Goal: Task Accomplishment & Management: Complete application form

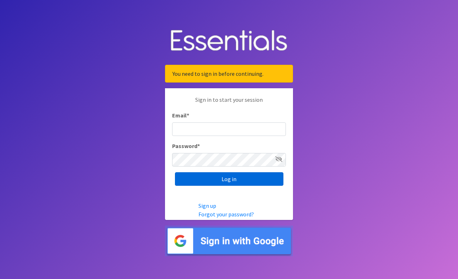
type input "[EMAIL_ADDRESS][DOMAIN_NAME]"
click at [216, 176] on input "Log in" at bounding box center [229, 179] width 109 height 14
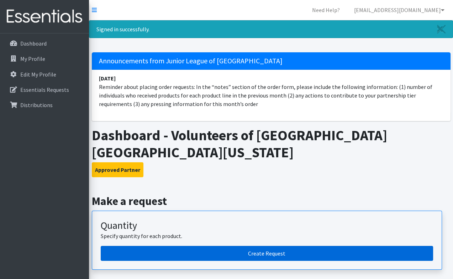
click at [243, 246] on link "Create Request" at bounding box center [267, 253] width 332 height 15
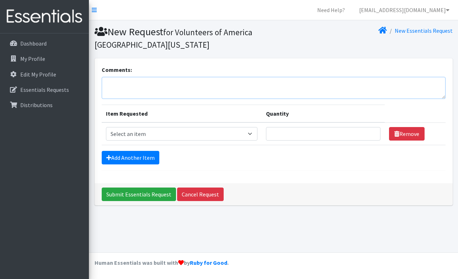
click at [110, 91] on textarea "Comments:" at bounding box center [274, 88] width 344 height 22
type textarea "served 8 people in August"
click at [149, 135] on select "Select an item Diaper - 2T/3T Bundle Diapers - 3T/4T Bundle Diapers - 4T/5T Bun…" at bounding box center [182, 134] width 152 height 14
click at [137, 140] on select "Select an item Diaper - 2T/3T Bundle Diapers - 3T/4T Bundle Diapers - 4T/5T Bun…" at bounding box center [182, 134] width 152 height 14
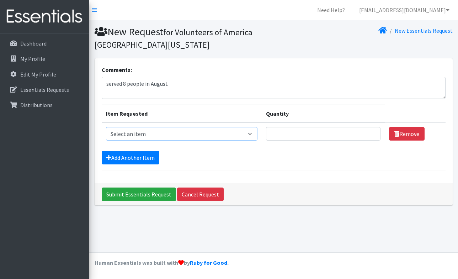
select select "14889"
click at [106, 127] on select "Select an item Diaper - 2T/3T Bundle Diapers - 3T/4T Bundle Diapers - 4T/5T Bun…" at bounding box center [182, 134] width 152 height 14
click at [281, 134] on input "Quantity" at bounding box center [323, 134] width 115 height 14
type input "5"
click at [128, 162] on link "Add Another Item" at bounding box center [131, 158] width 58 height 14
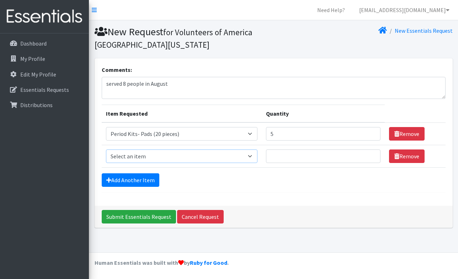
click at [184, 158] on select "Select an item Diaper - 2T/3T Bundle Diapers - 3T/4T Bundle Diapers - 4T/5T Bun…" at bounding box center [182, 156] width 152 height 14
select select "2200"
click at [106, 149] on select "Select an item Diaper - 2T/3T Bundle Diapers - 3T/4T Bundle Diapers - 4T/5T Bun…" at bounding box center [182, 156] width 152 height 14
click at [293, 155] on input "Quantity" at bounding box center [323, 156] width 115 height 14
type input "5"
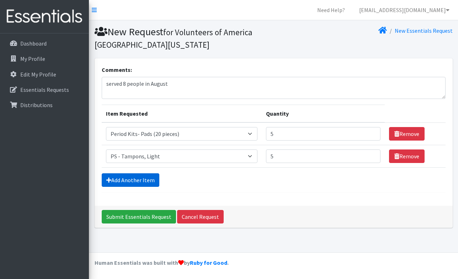
click at [125, 183] on link "Add Another Item" at bounding box center [131, 180] width 58 height 14
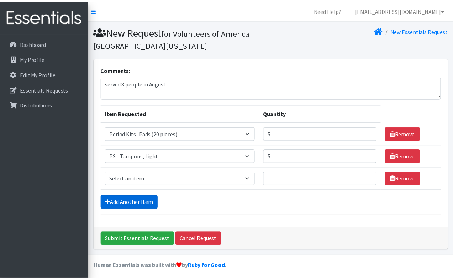
scroll to position [2, 0]
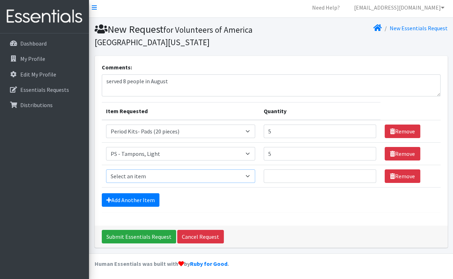
click at [144, 175] on select "Select an item Diaper - 2T/3T Bundle Diapers - 3T/4T Bundle Diapers - 4T/5T Bun…" at bounding box center [180, 176] width 149 height 14
select select "2202"
click at [106, 169] on select "Select an item Diaper - 2T/3T Bundle Diapers - 3T/4T Bundle Diapers - 4T/5T Bun…" at bounding box center [180, 176] width 149 height 14
click at [291, 179] on input "Quantity" at bounding box center [320, 176] width 112 height 14
click at [288, 177] on input "Quantity" at bounding box center [320, 176] width 112 height 14
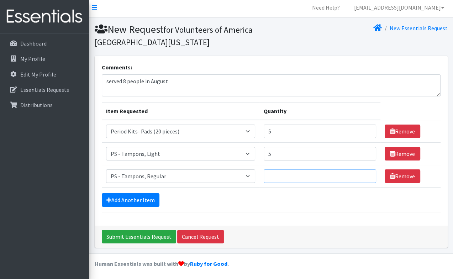
click at [278, 173] on input "Quantity" at bounding box center [320, 176] width 112 height 14
click at [147, 198] on link "Add Another Item" at bounding box center [131, 200] width 58 height 14
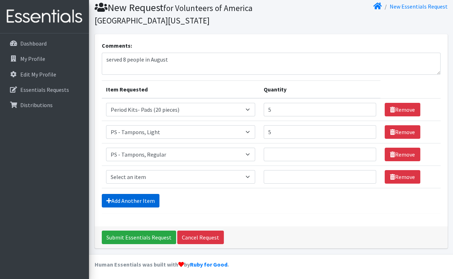
scroll to position [25, 0]
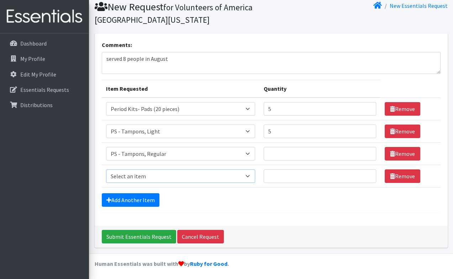
click at [204, 173] on select "Select an item Diaper - 2T/3T Bundle Diapers - 3T/4T Bundle Diapers - 4T/5T Bun…" at bounding box center [180, 176] width 149 height 14
select select "2201"
click at [106, 169] on select "Select an item Diaper - 2T/3T Bundle Diapers - 3T/4T Bundle Diapers - 4T/5T Bun…" at bounding box center [180, 176] width 149 height 14
click at [285, 153] on input "Quantity" at bounding box center [320, 154] width 112 height 14
type input "10"
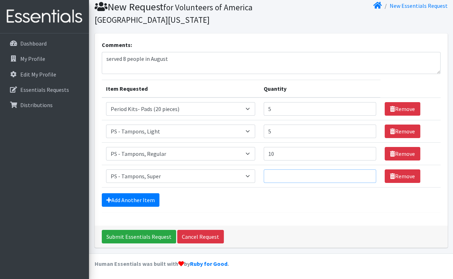
click at [275, 177] on input "Quantity" at bounding box center [320, 176] width 112 height 14
type input "5"
click at [125, 200] on link "Add Another Item" at bounding box center [131, 200] width 58 height 14
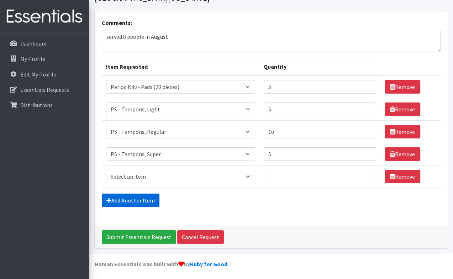
click at [125, 200] on link "Add Another Item" at bounding box center [131, 201] width 58 height 14
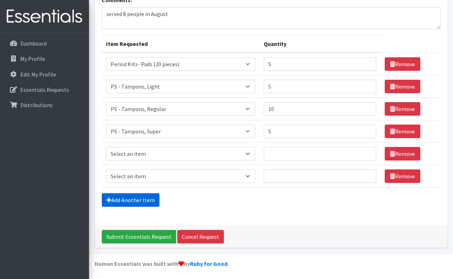
click at [125, 198] on link "Add Another Item" at bounding box center [131, 200] width 58 height 14
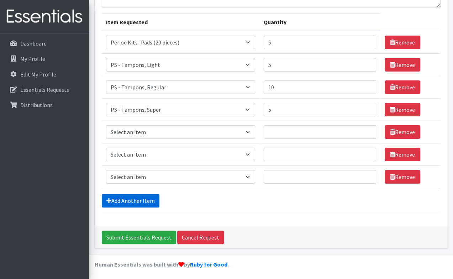
scroll to position [92, 0]
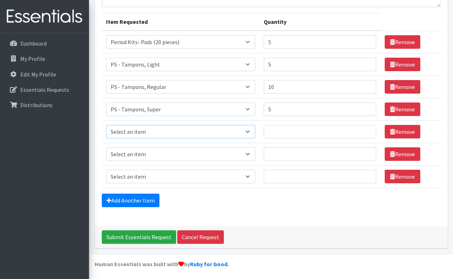
click at [146, 126] on select "Select an item Diaper - 2T/3T Bundle Diapers - 3T/4T Bundle Diapers - 4T/5T Bun…" at bounding box center [180, 132] width 149 height 14
select select "14872"
click at [106, 125] on select "Select an item Diaper - 2T/3T Bundle Diapers - 3T/4T Bundle Diapers - 4T/5T Bun…" at bounding box center [180, 132] width 149 height 14
click at [156, 153] on select "Select an item Diaper - 2T/3T Bundle Diapers - 3T/4T Bundle Diapers - 4T/5T Bun…" at bounding box center [180, 154] width 149 height 14
select select "14876"
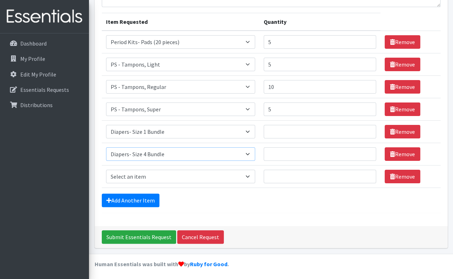
click at [106, 147] on select "Select an item Diaper - 2T/3T Bundle Diapers - 3T/4T Bundle Diapers - 4T/5T Bun…" at bounding box center [180, 154] width 149 height 14
click at [164, 173] on select "Select an item Diaper - 2T/3T Bundle Diapers - 3T/4T Bundle Diapers - 4T/5T Bun…" at bounding box center [180, 177] width 149 height 14
select select "14881"
click at [106, 170] on select "Select an item Diaper - 2T/3T Bundle Diapers - 3T/4T Bundle Diapers - 4T/5T Bun…" at bounding box center [180, 177] width 149 height 14
click at [284, 132] on input "Quantity" at bounding box center [320, 132] width 112 height 14
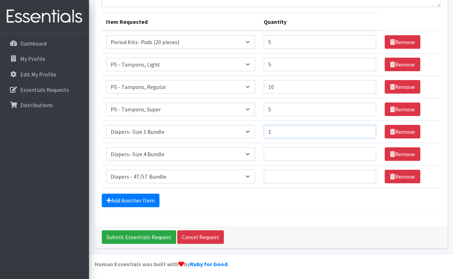
type input "1"
click at [282, 150] on input "Quantity" at bounding box center [320, 154] width 112 height 14
type input "1"
click at [280, 173] on input "Quantity" at bounding box center [320, 177] width 112 height 14
type input "1"
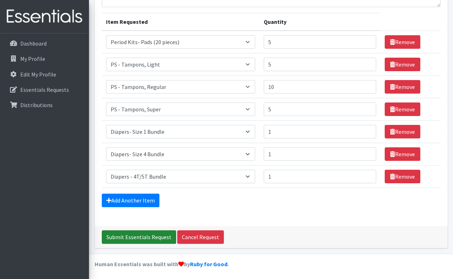
click at [152, 235] on input "Submit Essentials Request" at bounding box center [139, 237] width 74 height 14
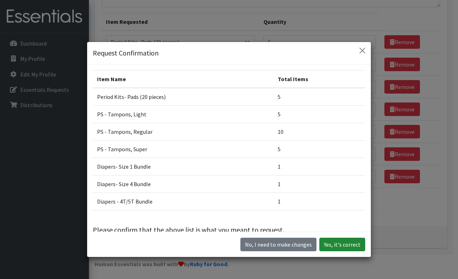
click at [339, 243] on button "Yes, it's correct" at bounding box center [343, 245] width 46 height 14
